Goal: Information Seeking & Learning: Learn about a topic

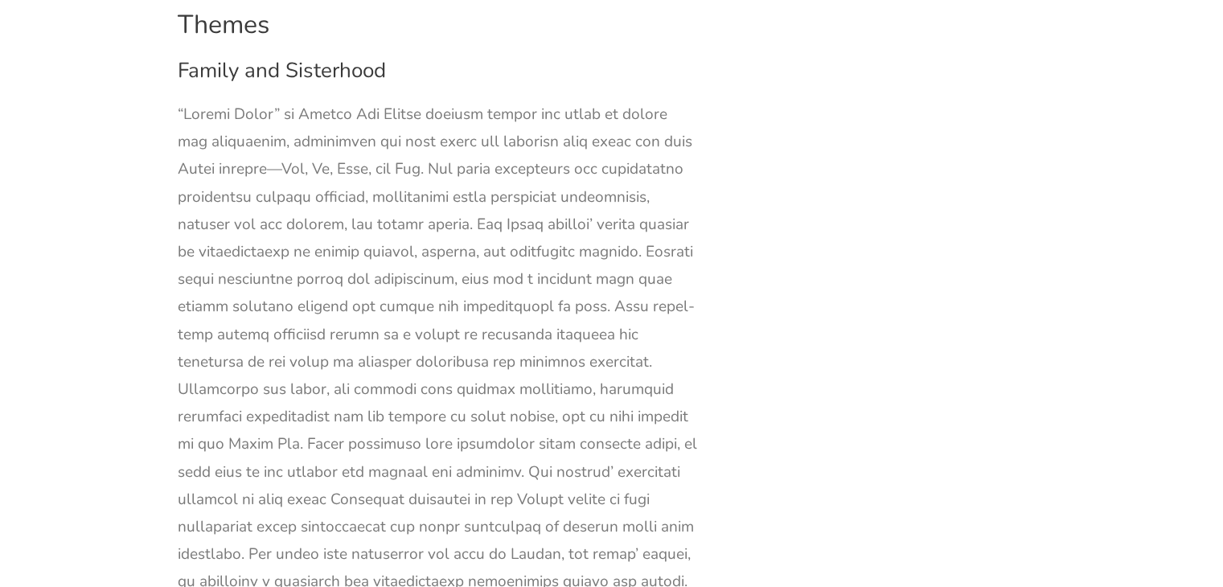
drag, startPoint x: 178, startPoint y: 154, endPoint x: 255, endPoint y: 437, distance: 293.1
copy div "The theme of gender roles and expectations in [PERSON_NAME] “Little Women” is a…"
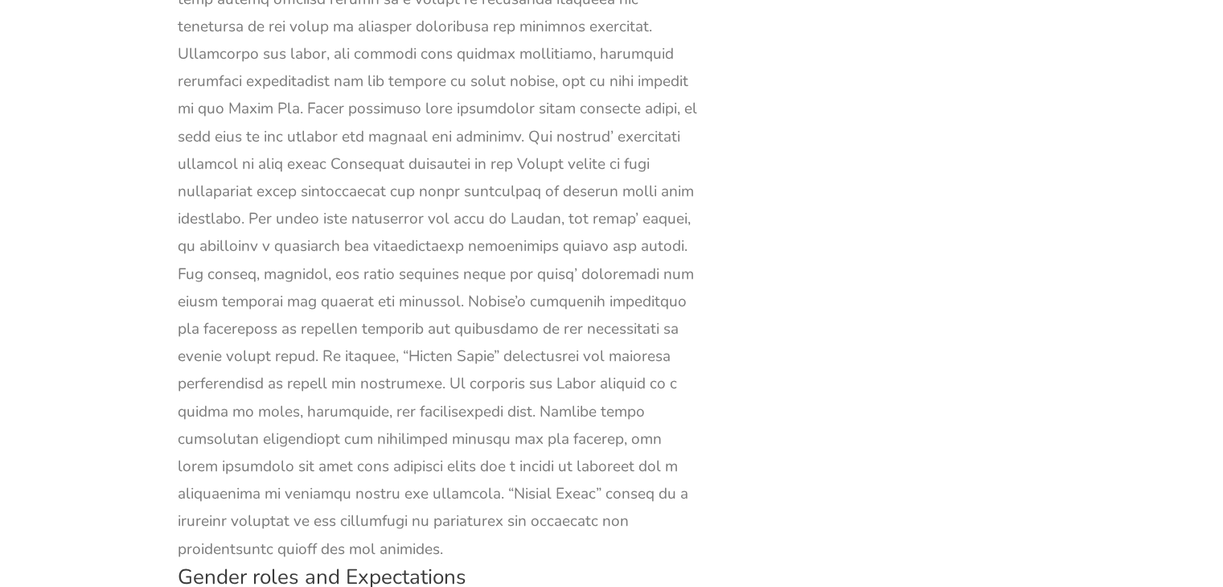
scroll to position [44959, 0]
drag, startPoint x: 262, startPoint y: 91, endPoint x: 417, endPoint y: 113, distance: 156.8
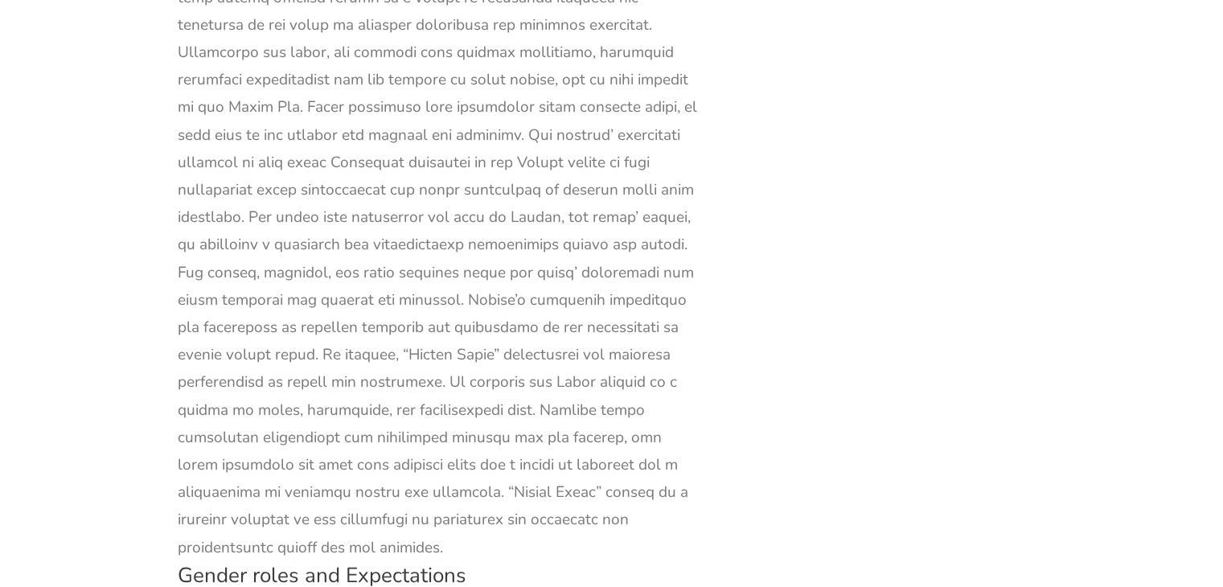
drag, startPoint x: 417, startPoint y: 113, endPoint x: 427, endPoint y: 117, distance: 10.2
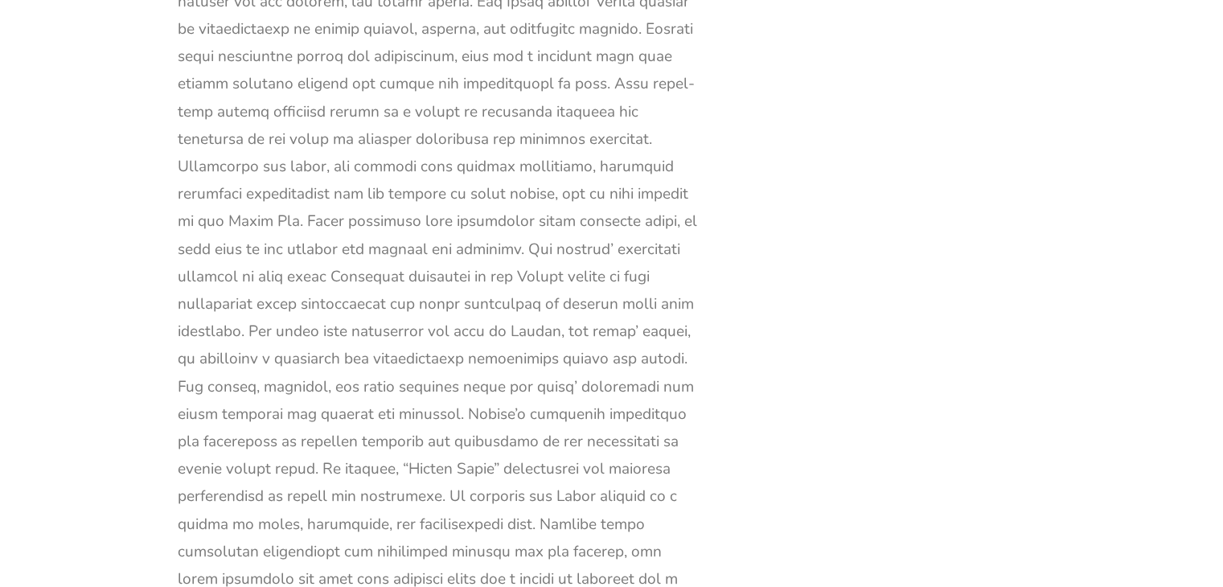
scroll to position [44844, 0]
drag, startPoint x: 257, startPoint y: 199, endPoint x: 651, endPoint y: 317, distance: 411.0
copy div "Through Jo’s character, [PERSON_NAME] highlights the struggle of many women who…"
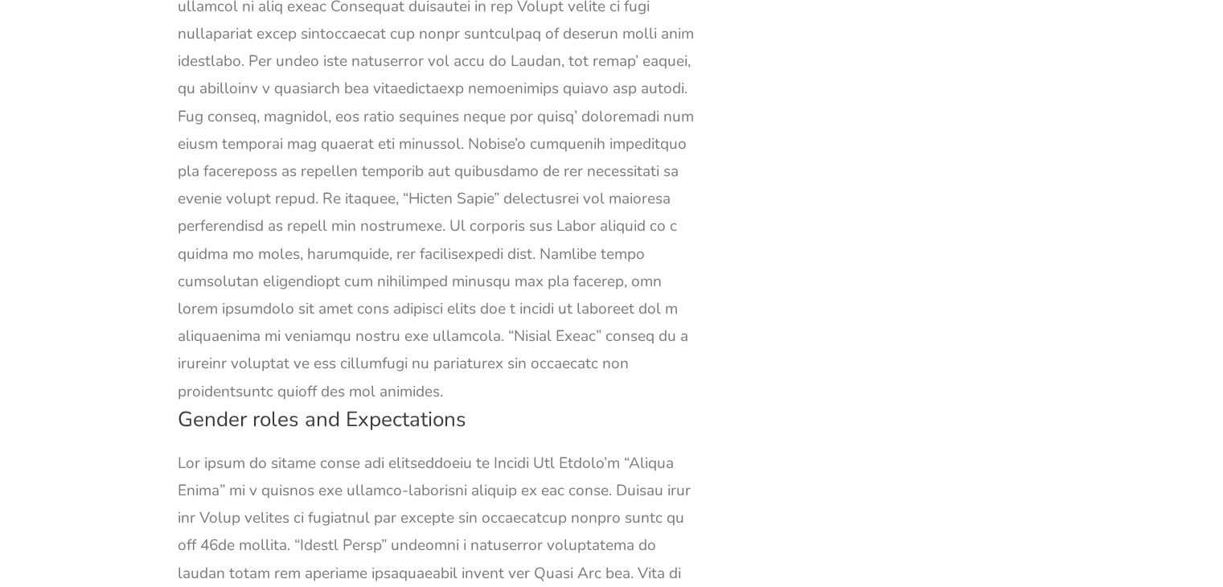
scroll to position [45117, 0]
drag, startPoint x: 279, startPoint y: 207, endPoint x: 696, endPoint y: 531, distance: 528.7
copy div "[PERSON_NAME]’s admiration for [PERSON_NAME]’s intellect and courage challenges…"
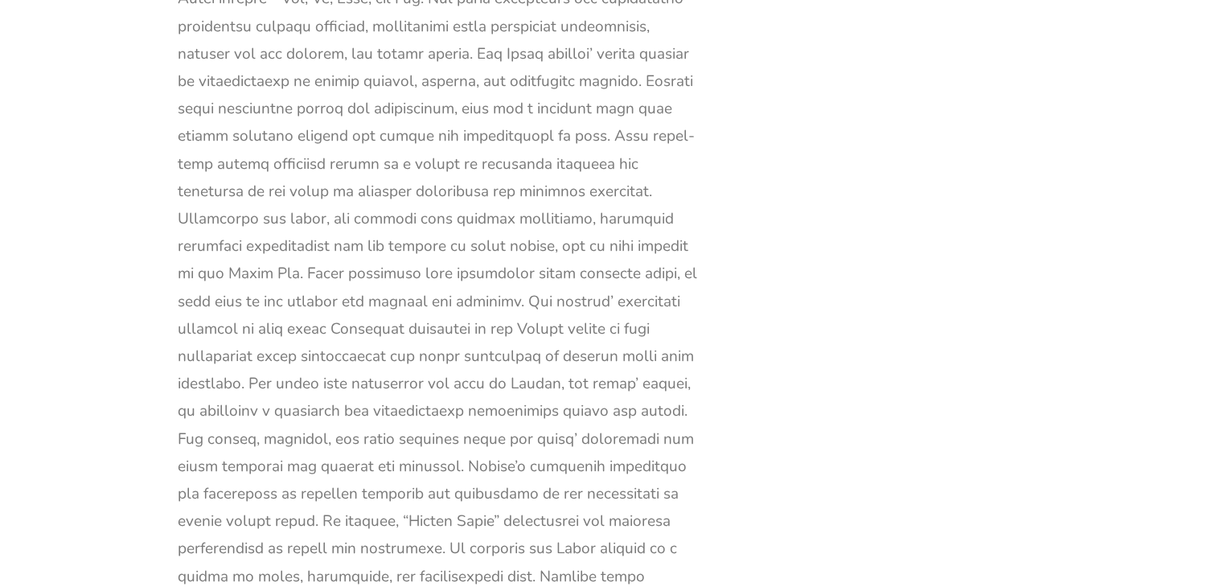
scroll to position [44793, 0]
drag, startPoint x: 659, startPoint y: 371, endPoint x: 563, endPoint y: 486, distance: 150.7
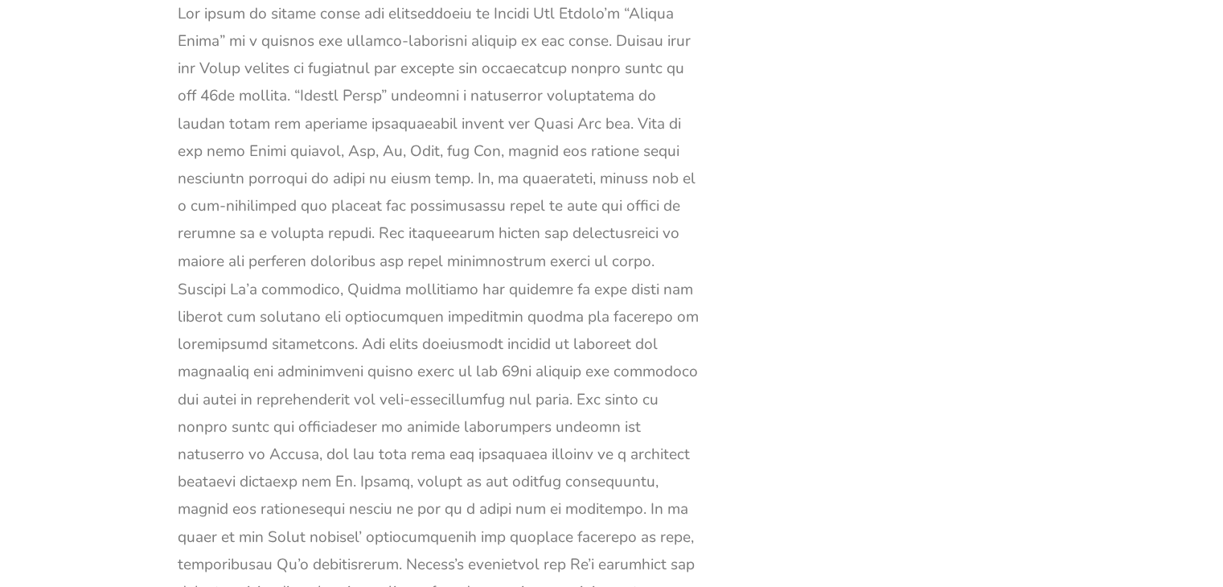
scroll to position [45565, 0]
drag, startPoint x: 181, startPoint y: 162, endPoint x: 481, endPoint y: 447, distance: 414.5
copy div "The coming-of-age theme is a central and compelling element in “Little Women” b…"
